Goal: Book appointment/travel/reservation

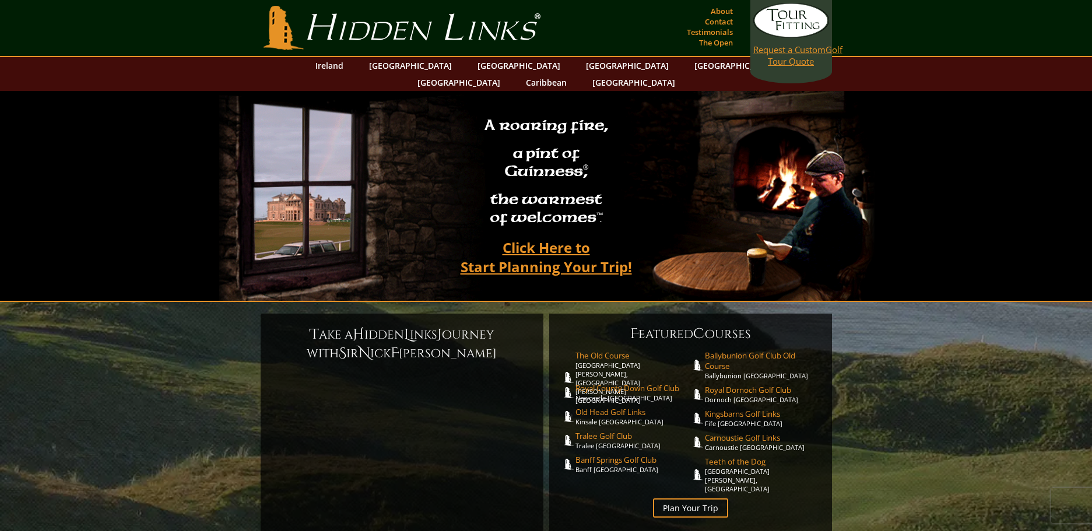
click at [792, 56] on link "Request a Custom Golf Tour Quote" at bounding box center [791, 35] width 76 height 64
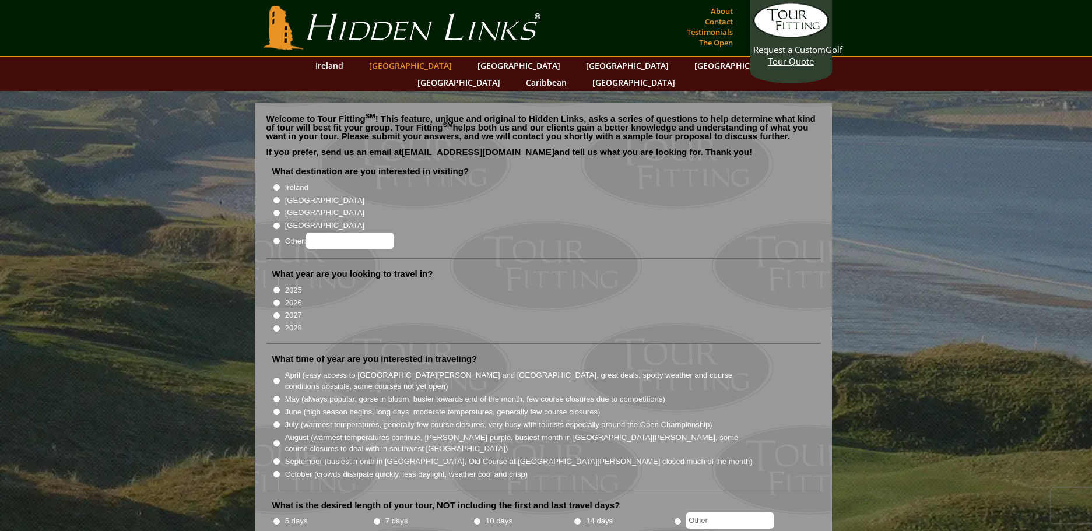
click at [412, 64] on link "[GEOGRAPHIC_DATA]" at bounding box center [410, 65] width 94 height 17
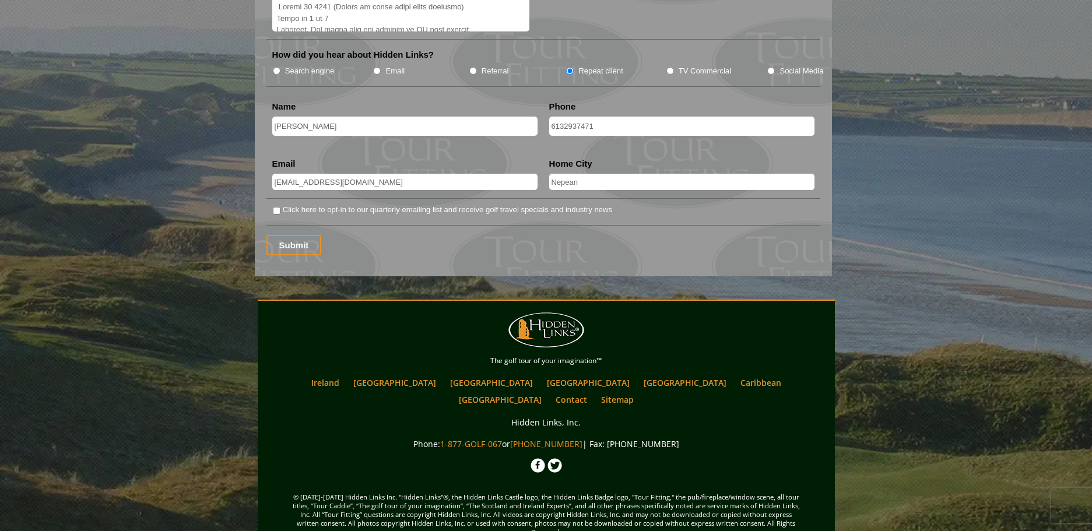
scroll to position [1547, 0]
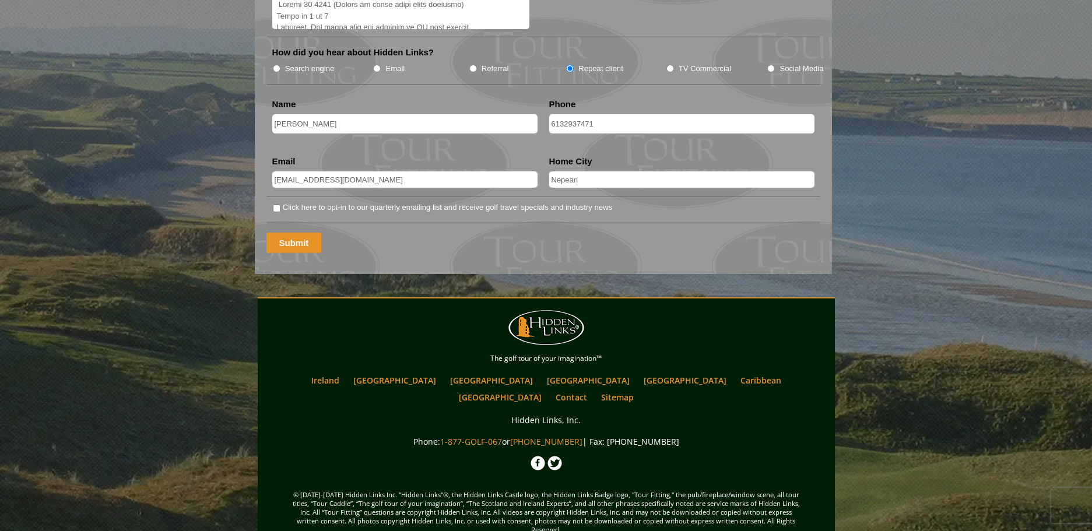
click at [294, 233] on input "Submit" at bounding box center [293, 243] width 55 height 20
